Goal: Transaction & Acquisition: Purchase product/service

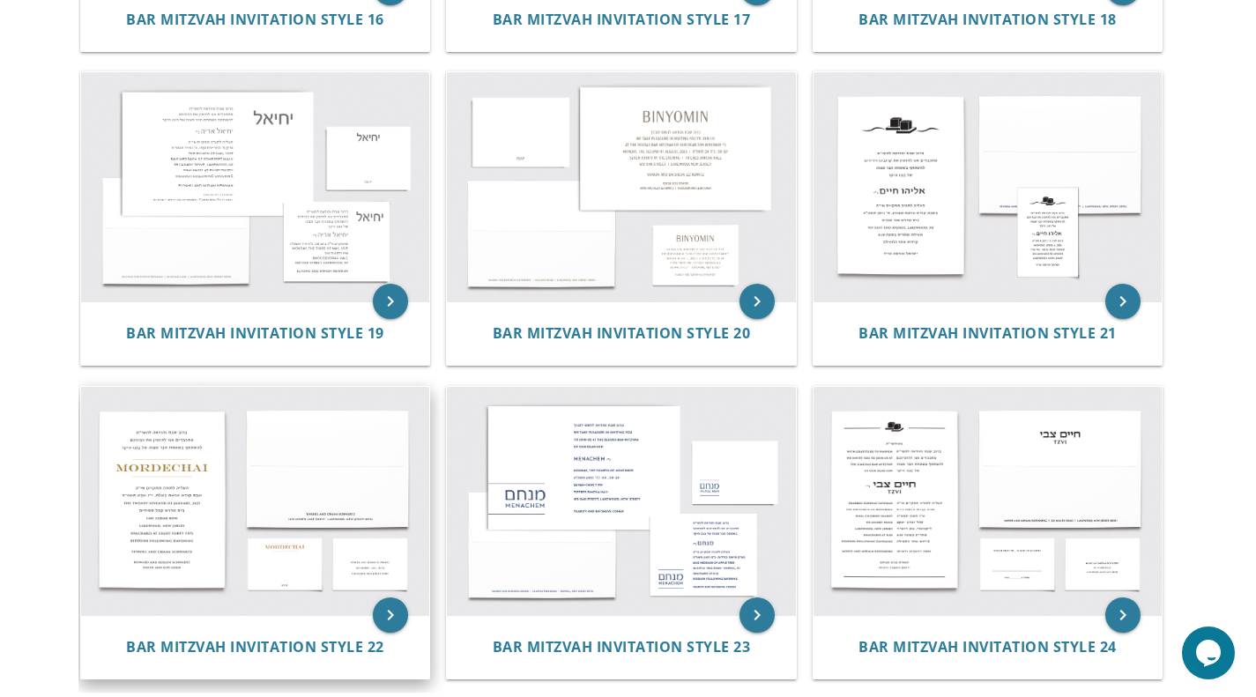
scroll to position [2198, 0]
click at [197, 123] on img at bounding box center [255, 187] width 349 height 229
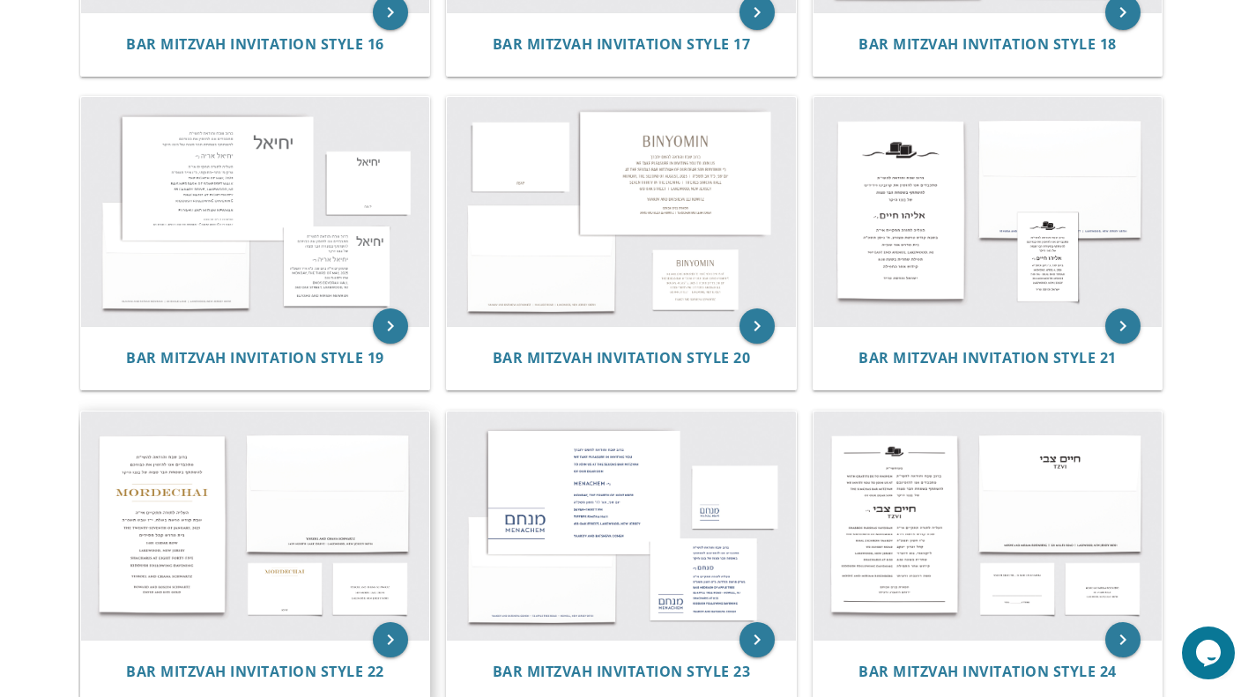
scroll to position [2173, 0]
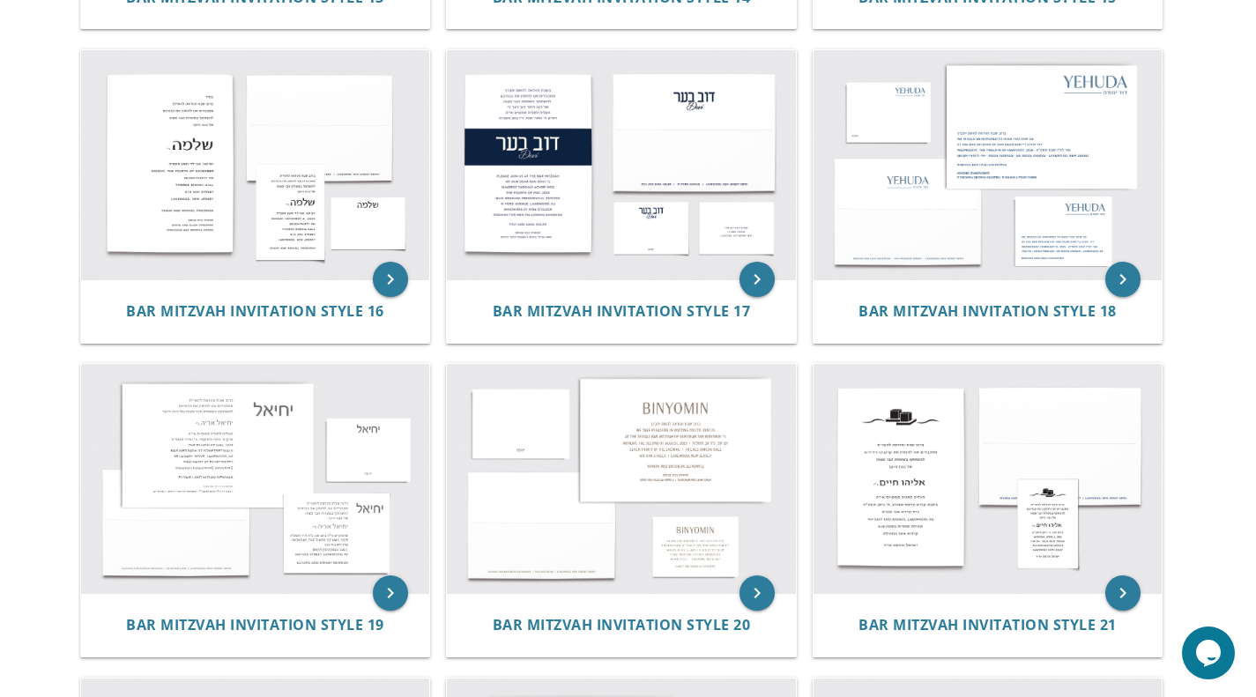
scroll to position [1906, 0]
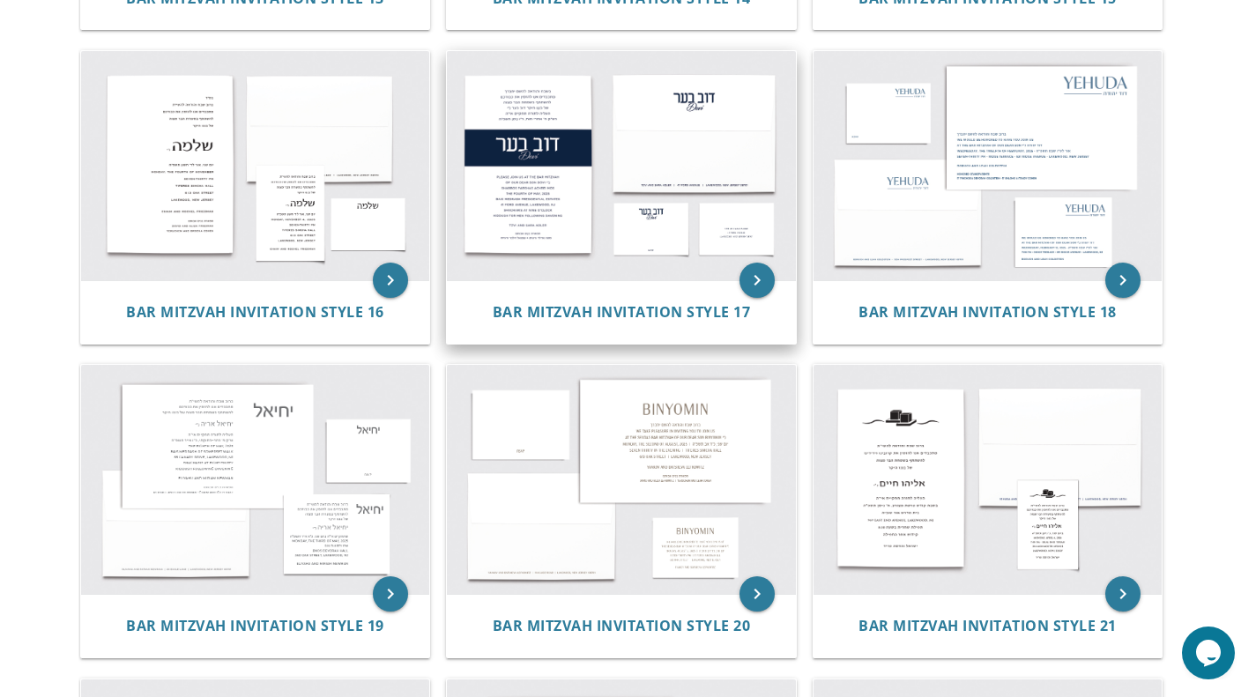
click at [515, 145] on img at bounding box center [621, 165] width 349 height 229
click at [608, 253] on img at bounding box center [621, 165] width 349 height 229
click at [752, 286] on icon "keyboard_arrow_right" at bounding box center [757, 280] width 35 height 35
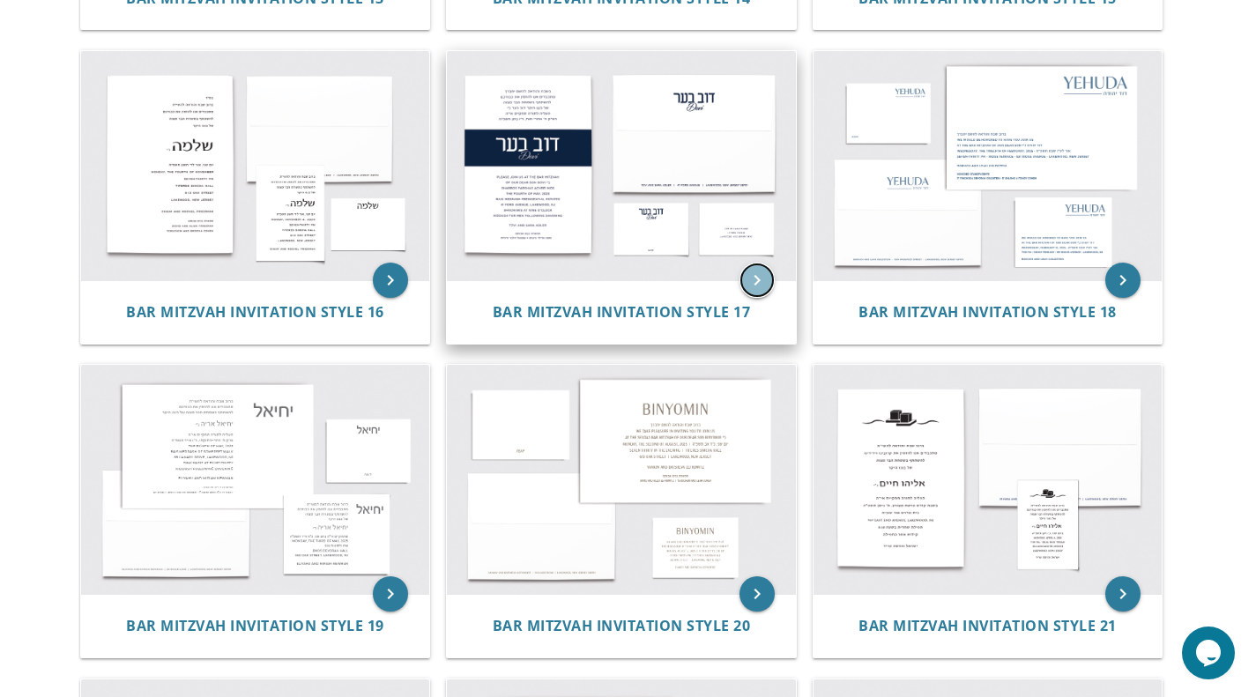
click at [752, 286] on icon "keyboard_arrow_right" at bounding box center [757, 280] width 35 height 35
click at [758, 279] on icon "keyboard_arrow_right" at bounding box center [757, 280] width 35 height 35
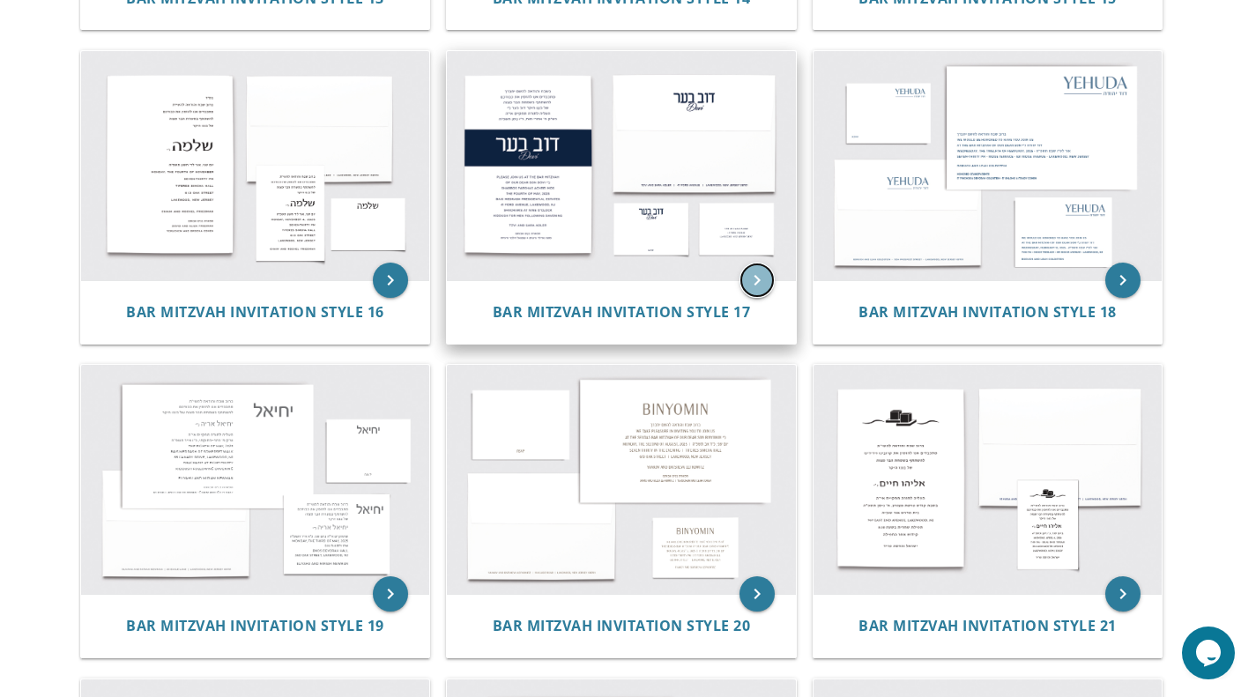
click at [758, 279] on icon "keyboard_arrow_right" at bounding box center [757, 280] width 35 height 35
click at [694, 252] on img at bounding box center [621, 165] width 349 height 229
click at [673, 190] on img at bounding box center [621, 165] width 349 height 229
drag, startPoint x: 673, startPoint y: 190, endPoint x: 632, endPoint y: 157, distance: 52.0
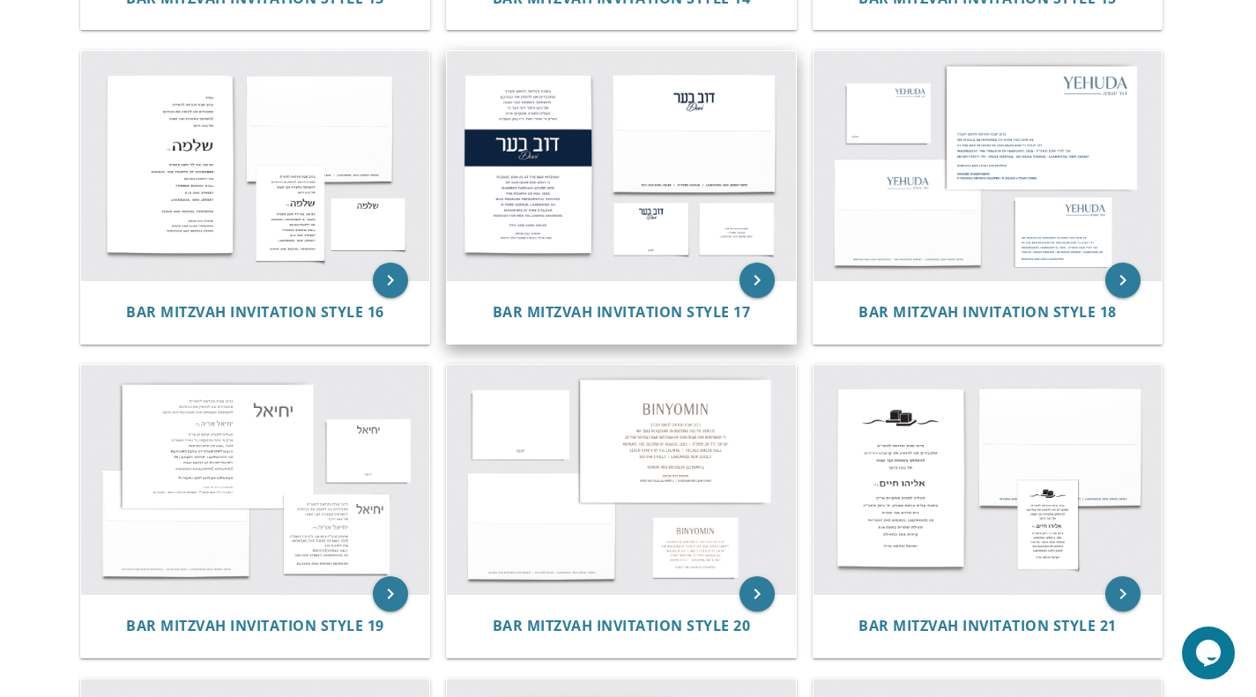
click at [632, 157] on img at bounding box center [621, 165] width 349 height 229
click at [635, 156] on img at bounding box center [621, 165] width 349 height 229
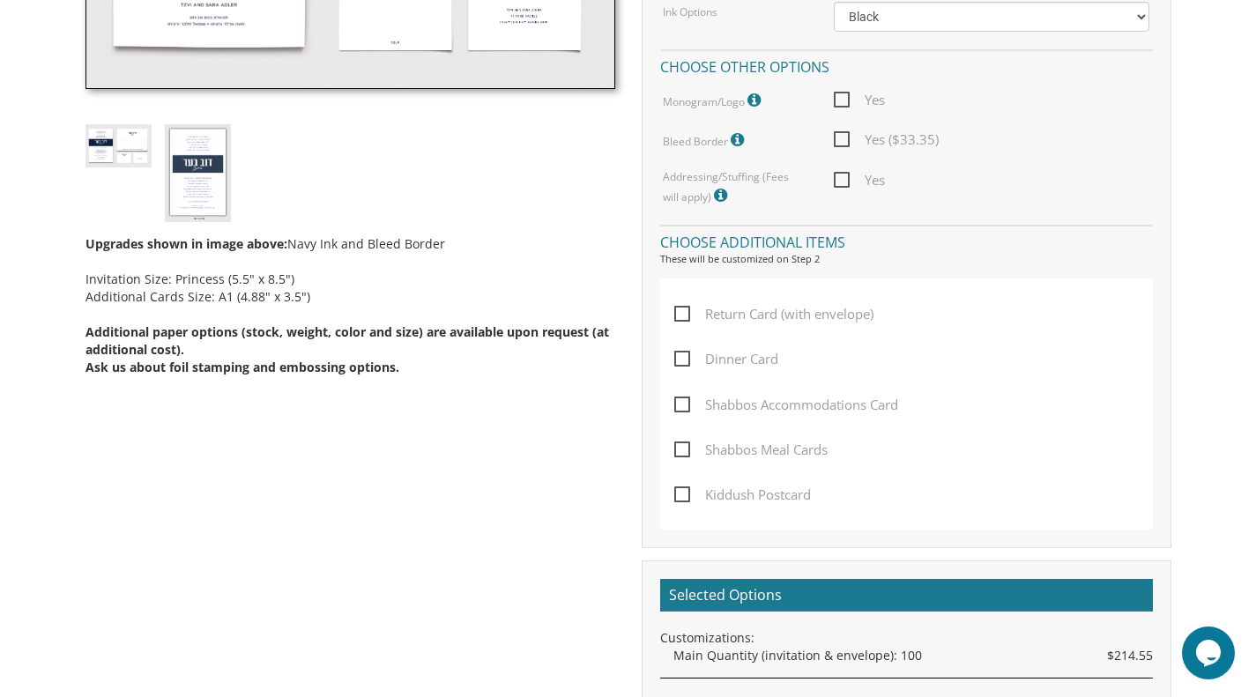
scroll to position [787, 0]
